Goal: Task Accomplishment & Management: Use online tool/utility

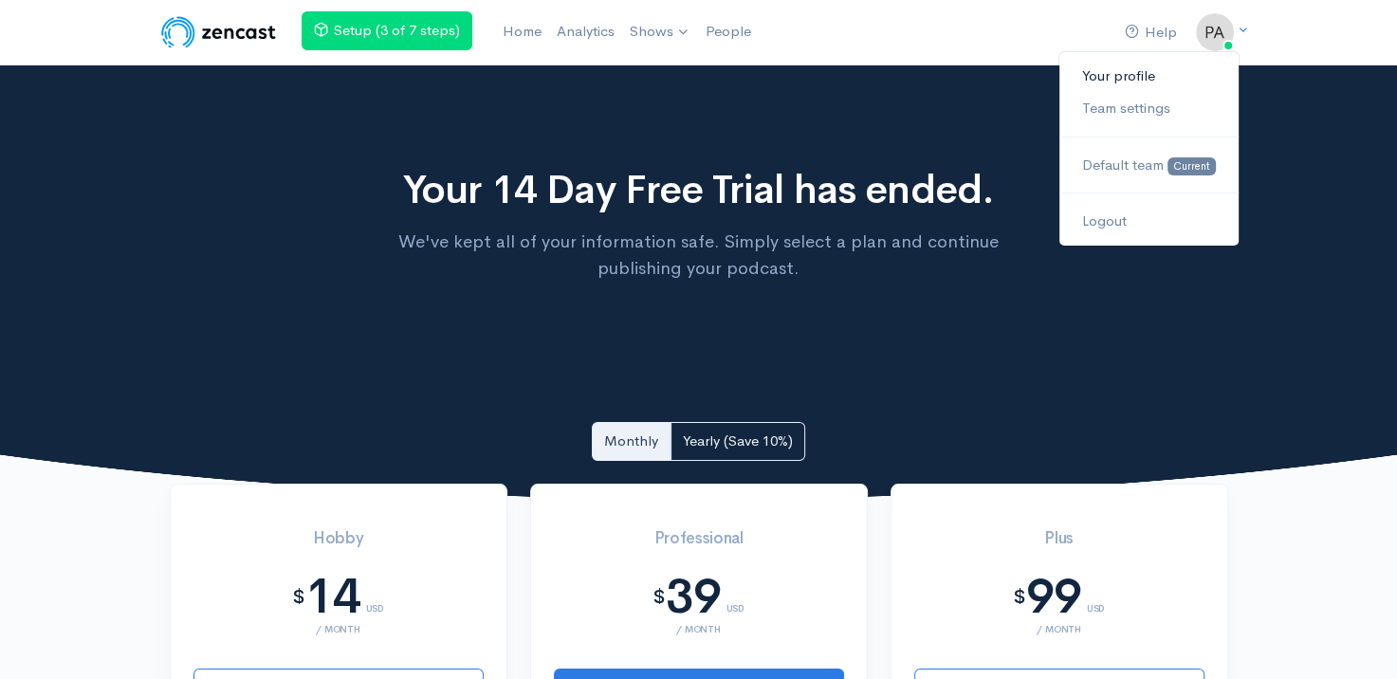
click at [1142, 76] on link "Your profile" at bounding box center [1148, 76] width 178 height 33
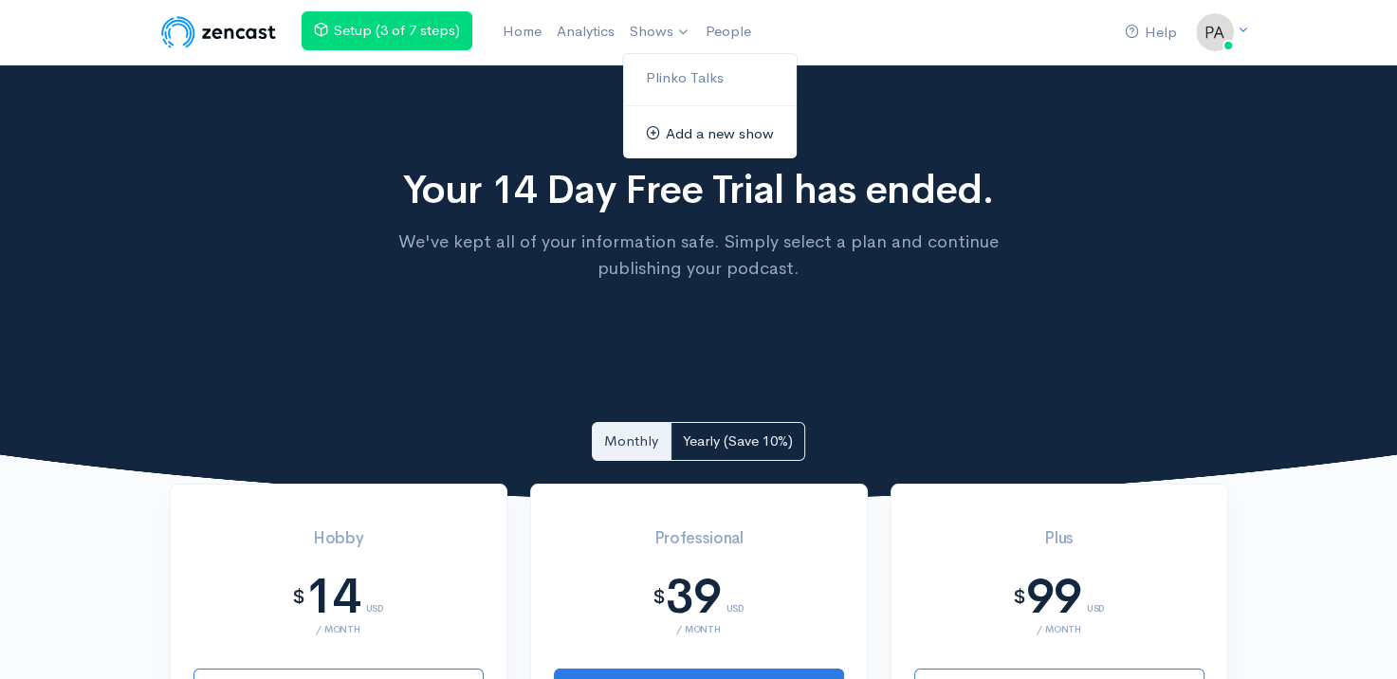
click at [697, 133] on link "Add a new show" at bounding box center [710, 134] width 174 height 33
click at [702, 137] on link "Add a new show" at bounding box center [710, 134] width 174 height 33
click at [700, 141] on link "Add a new show" at bounding box center [710, 134] width 174 height 33
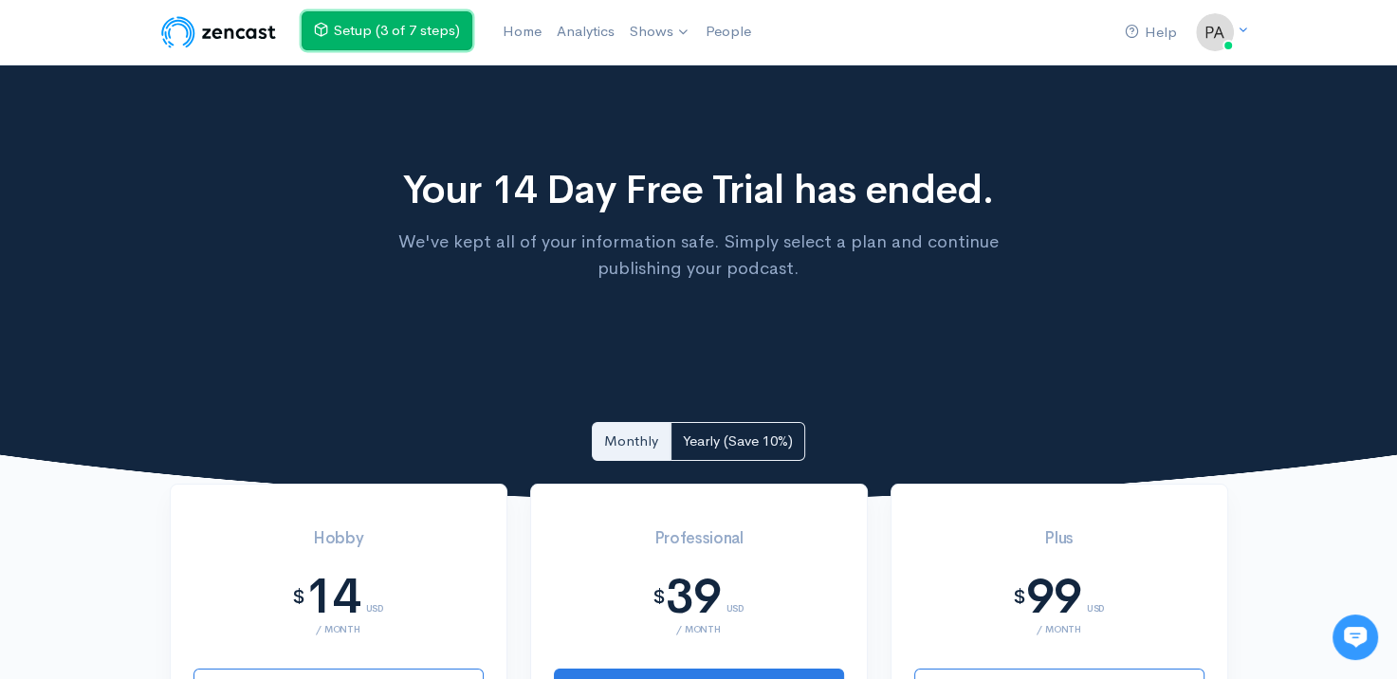
click at [375, 27] on link "Setup (3 of 7 steps)" at bounding box center [387, 30] width 171 height 39
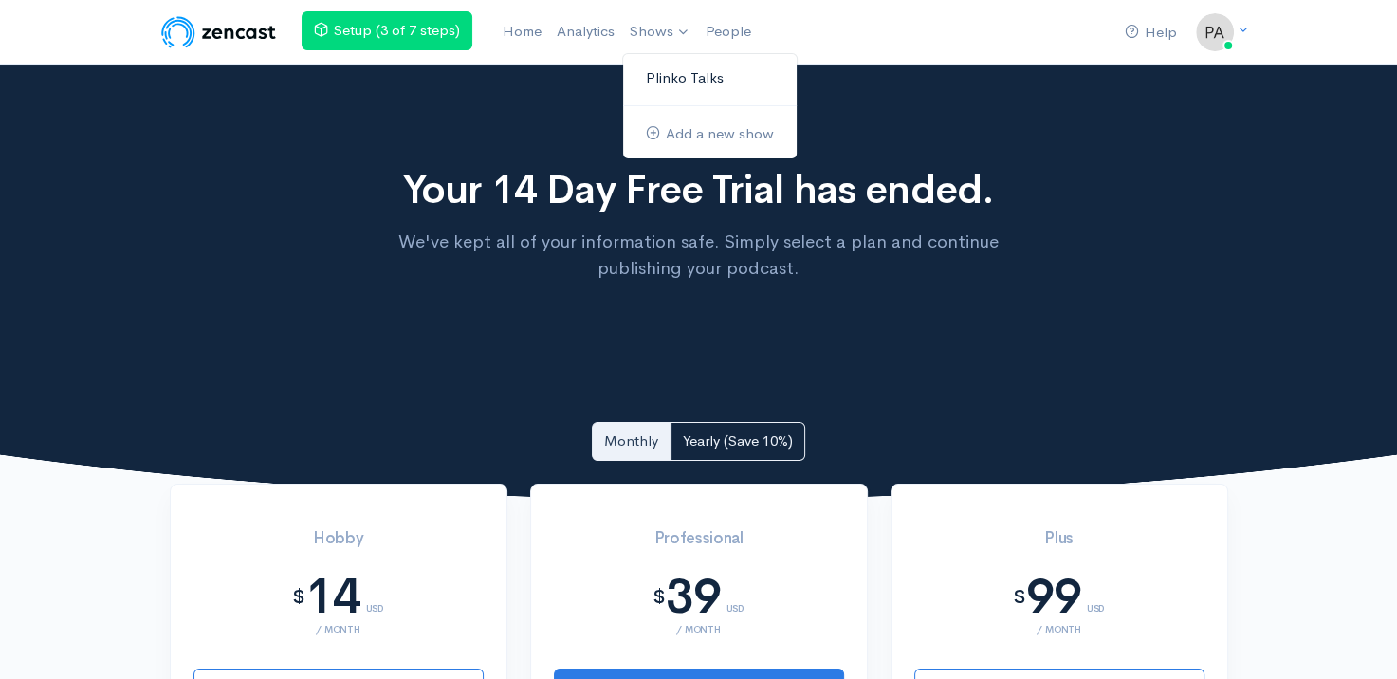
click at [671, 74] on link "Plinko Talks" at bounding box center [710, 78] width 174 height 33
